Goal: Transaction & Acquisition: Obtain resource

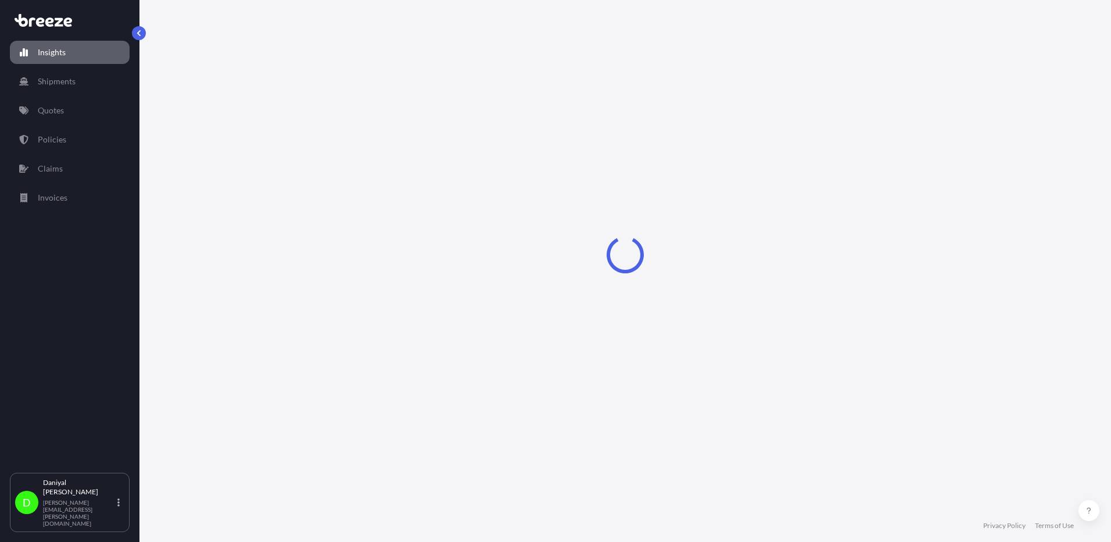
select select "2025"
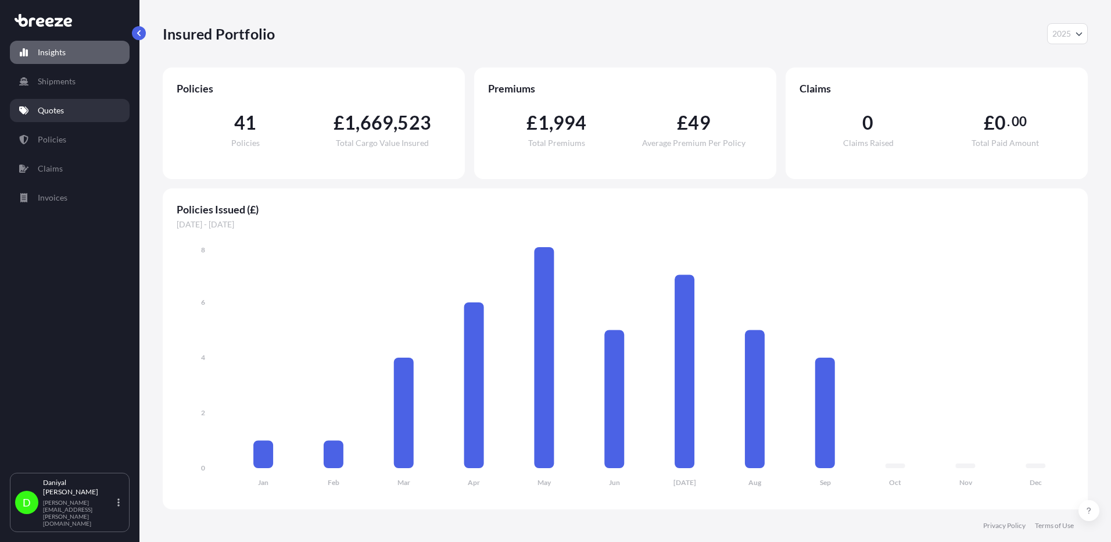
click at [73, 113] on link "Quotes" at bounding box center [70, 110] width 120 height 23
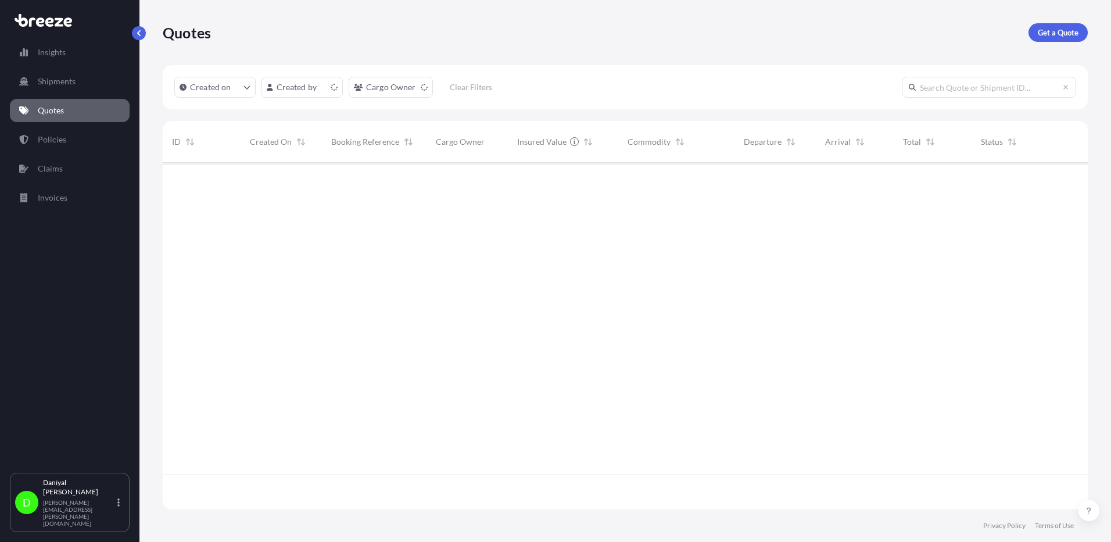
scroll to position [344, 916]
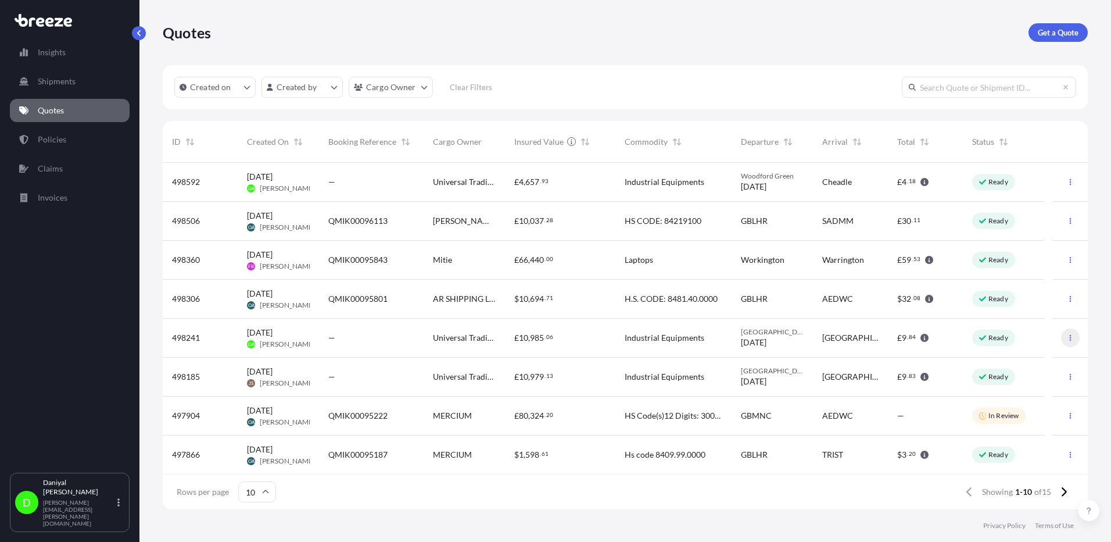
click at [1067, 338] on button "button" at bounding box center [1070, 337] width 19 height 19
click at [1035, 352] on link "Duplicate quote" at bounding box center [1010, 361] width 88 height 19
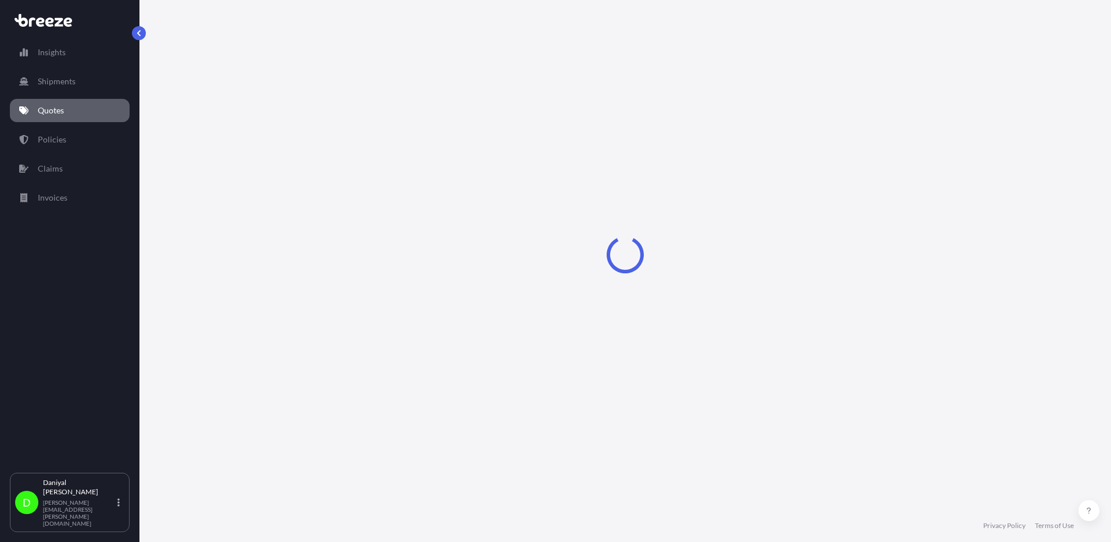
select select "Road"
select select "1"
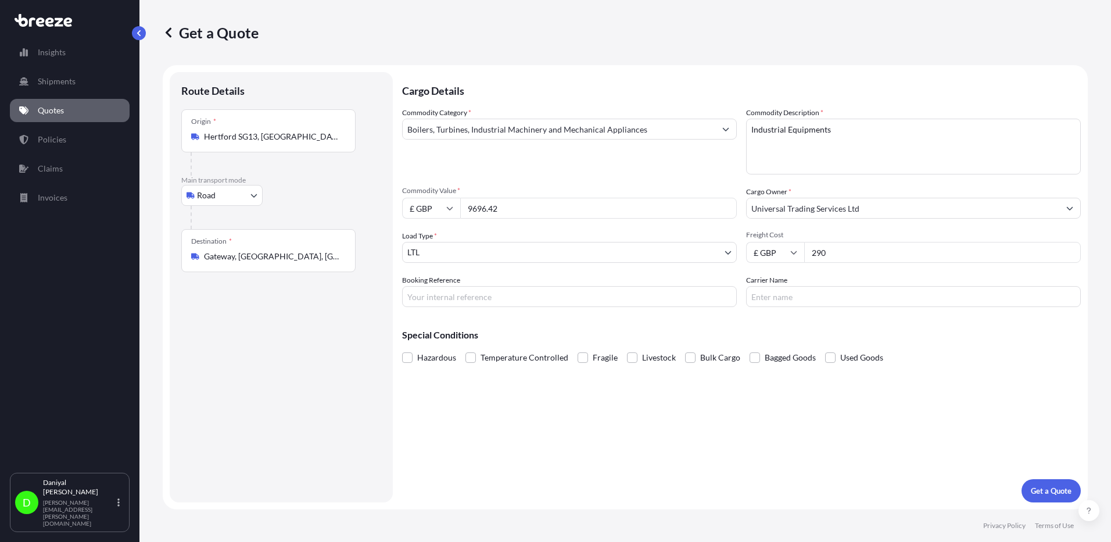
click at [314, 142] on input "Hertford SG13, [GEOGRAPHIC_DATA]" at bounding box center [272, 137] width 137 height 12
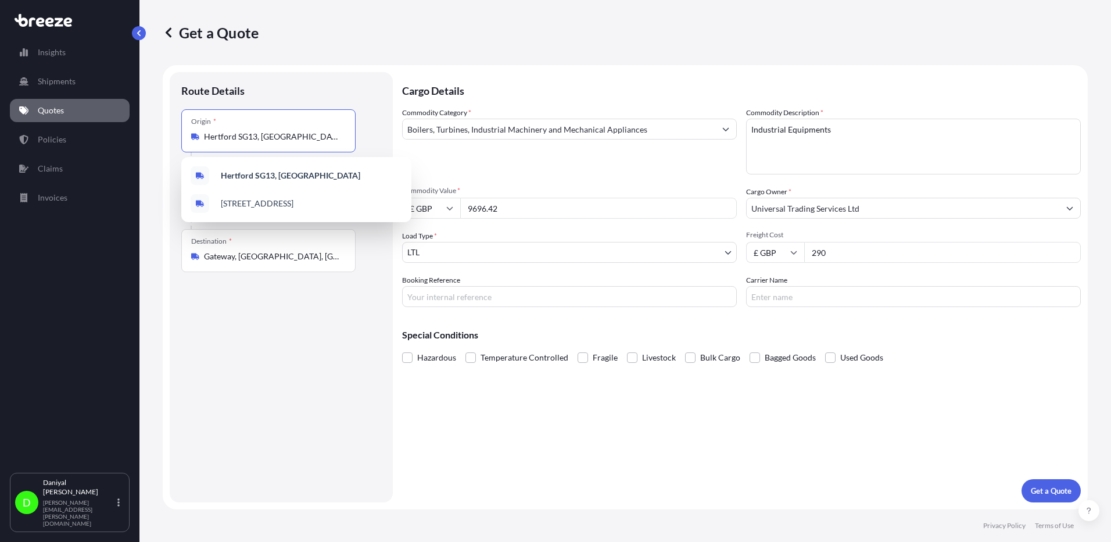
drag, startPoint x: 315, startPoint y: 141, endPoint x: -115, endPoint y: 117, distance: 430.7
click at [0, 117] on html "2 options available. Insights Shipments Quotes Policies Claims Invoices D [PERS…" at bounding box center [555, 271] width 1111 height 542
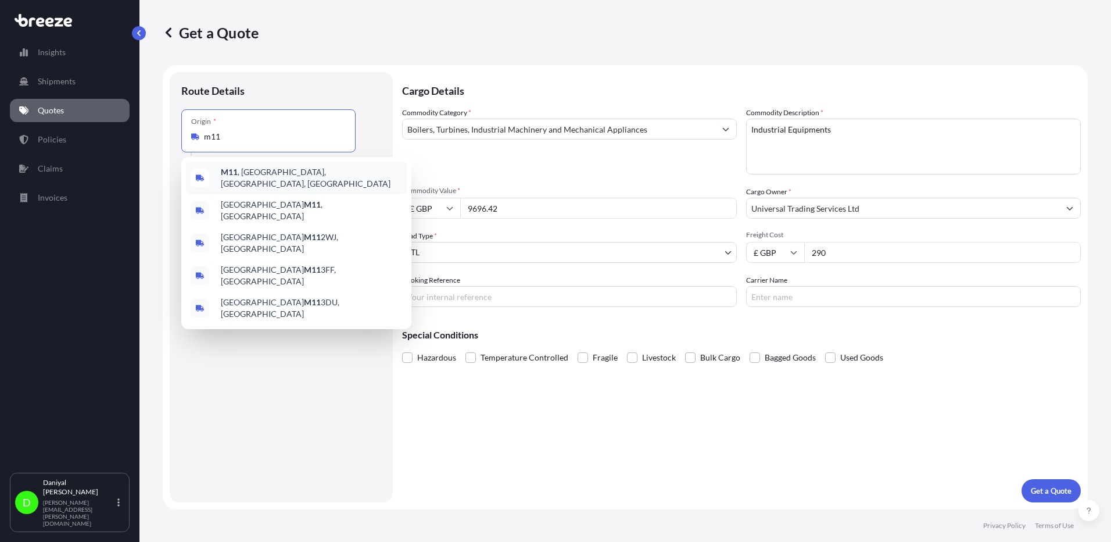
click at [304, 174] on span "M11 , [GEOGRAPHIC_DATA], [GEOGRAPHIC_DATA], [GEOGRAPHIC_DATA]" at bounding box center [311, 177] width 181 height 23
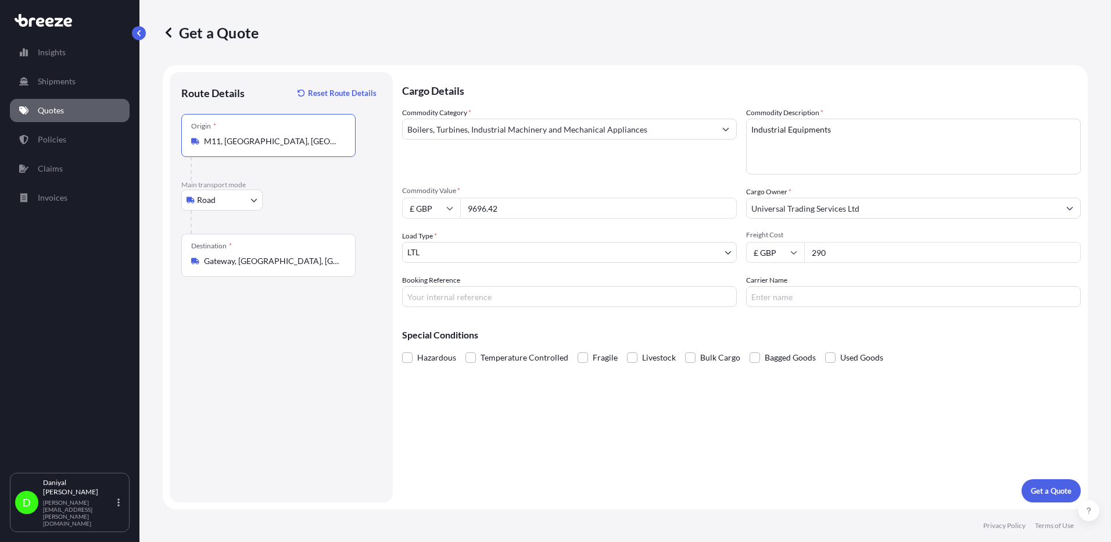
type input "M11, [GEOGRAPHIC_DATA], [GEOGRAPHIC_DATA], [GEOGRAPHIC_DATA]"
drag, startPoint x: 601, startPoint y: 209, endPoint x: 338, endPoint y: 189, distance: 263.4
click at [338, 189] on form "Route Details Reset Route Details Place of loading Road Road Rail Origin * [GEO…" at bounding box center [625, 287] width 925 height 444
type input "50000"
type input "343.89"
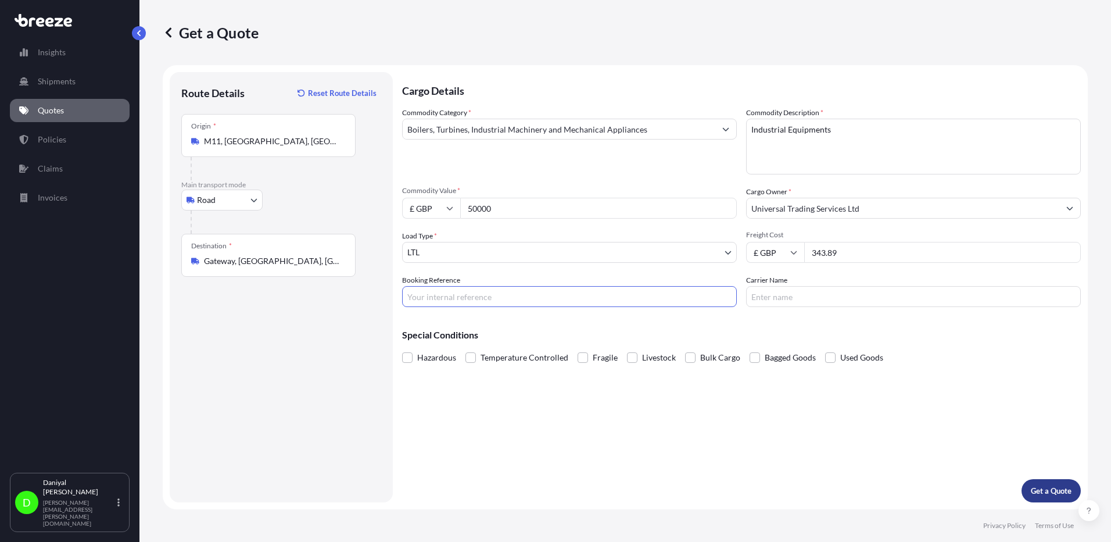
click at [1072, 483] on button "Get a Quote" at bounding box center [1051, 490] width 59 height 23
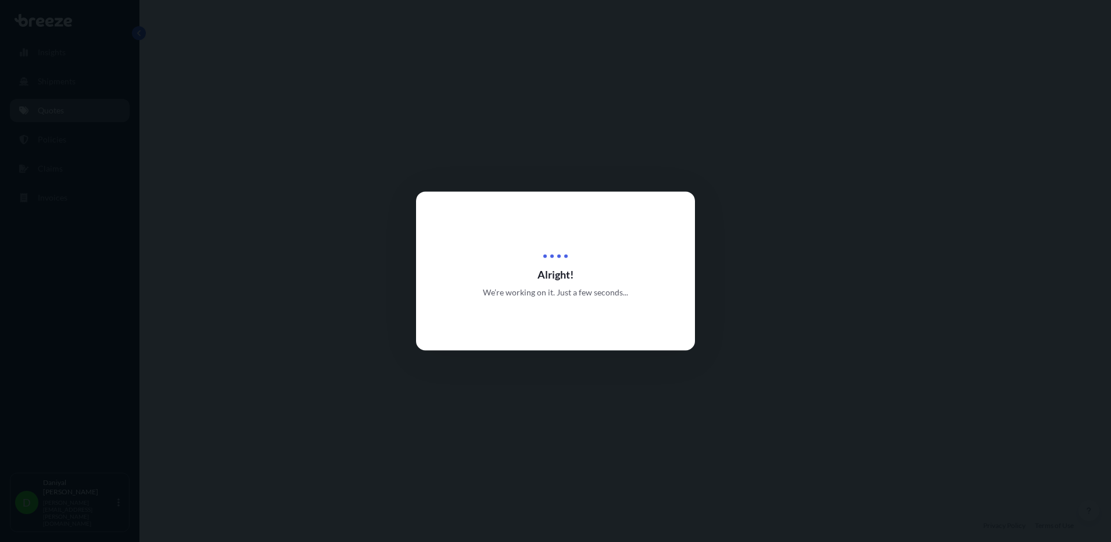
select select "Road"
select select "1"
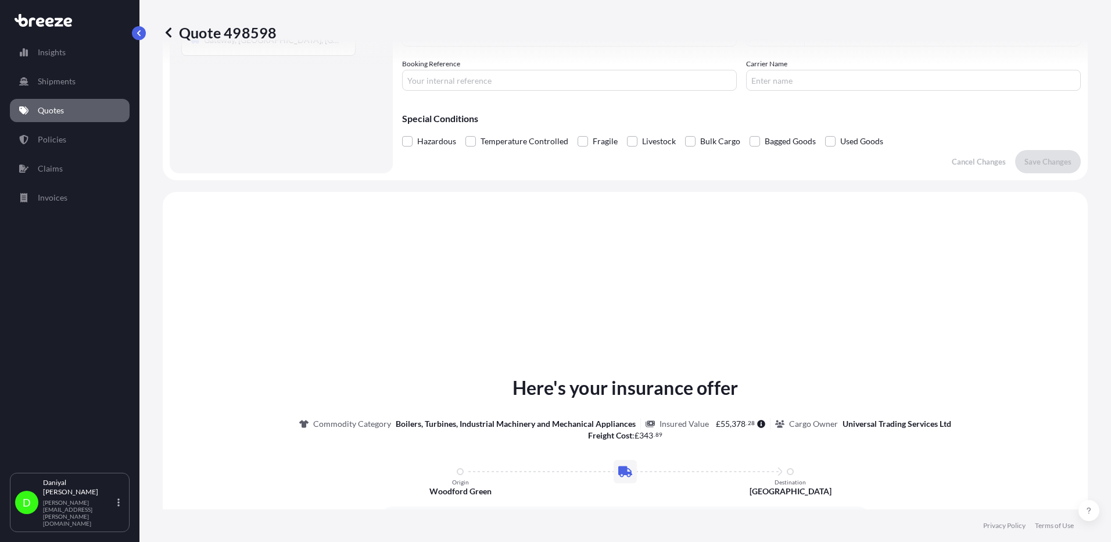
scroll to position [350, 0]
